Goal: Task Accomplishment & Management: Manage account settings

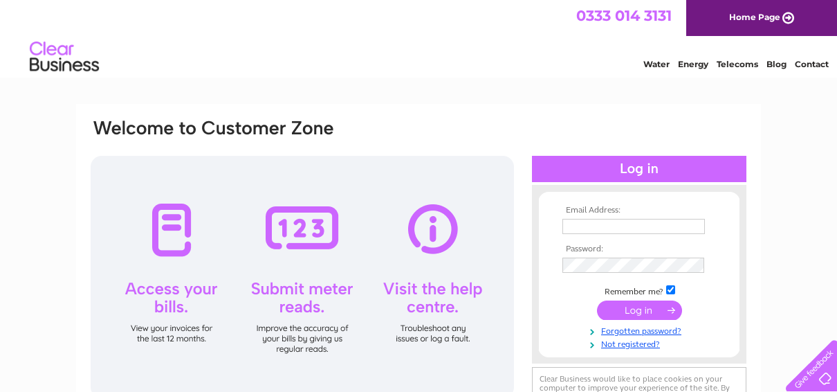
type input "[PERSON_NAME][EMAIL_ADDRESS][DOMAIN_NAME]"
click at [634, 307] on input "submit" at bounding box center [639, 309] width 85 height 19
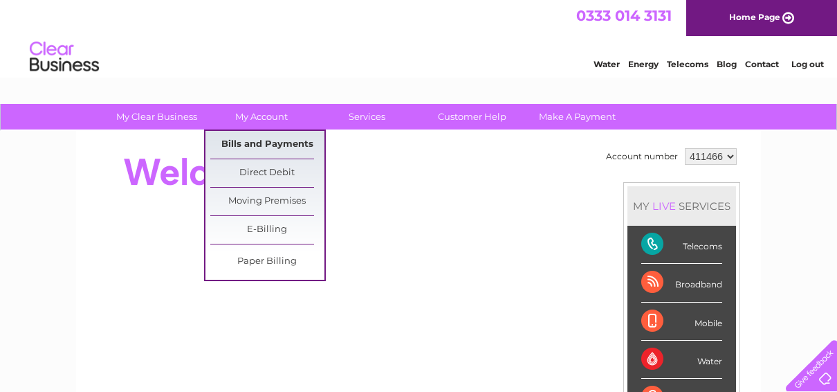
click at [251, 141] on link "Bills and Payments" at bounding box center [267, 145] width 114 height 28
click at [244, 140] on link "Bills and Payments" at bounding box center [267, 145] width 114 height 28
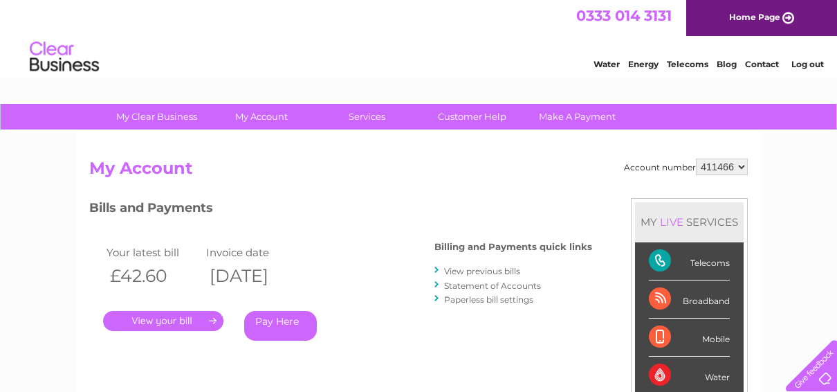
scroll to position [69, 0]
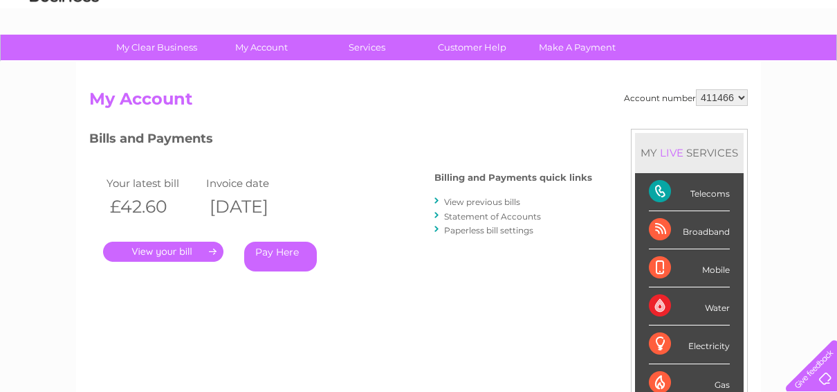
click at [164, 252] on link "." at bounding box center [163, 251] width 120 height 20
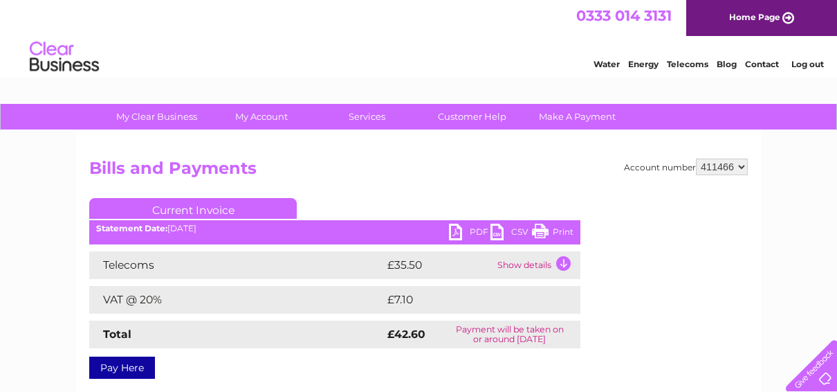
scroll to position [69, 0]
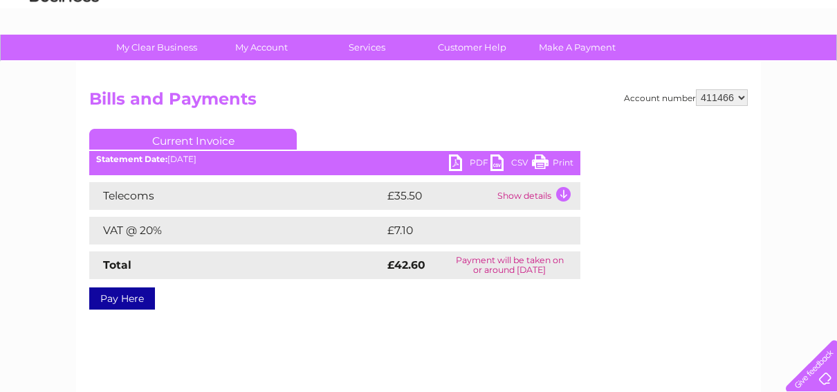
click at [565, 194] on td "Show details" at bounding box center [537, 196] width 86 height 28
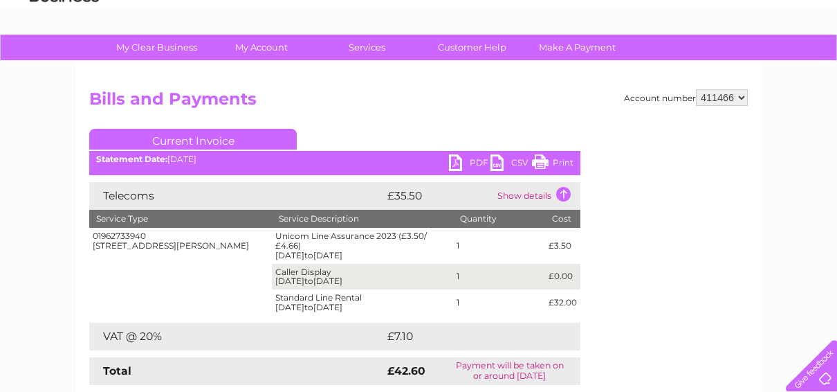
click at [547, 160] on link "Print" at bounding box center [553, 164] width 42 height 20
